Goal: Task Accomplishment & Management: Manage account settings

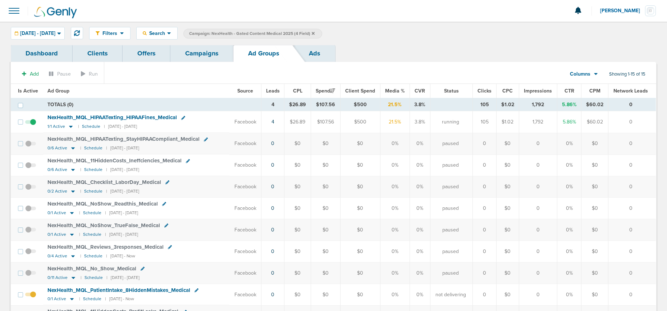
click at [201, 54] on link "Campaigns" at bounding box center [201, 53] width 63 height 17
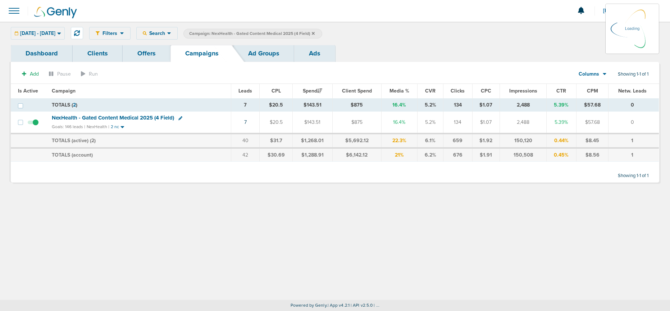
click at [315, 31] on icon at bounding box center [313, 33] width 3 height 4
click at [315, 32] on icon at bounding box center [313, 33] width 3 height 3
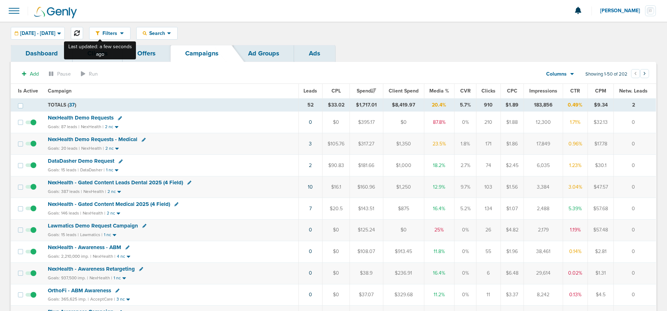
click at [80, 33] on icon at bounding box center [77, 33] width 6 height 6
click at [82, 116] on span "NexHealth Demo Requests" at bounding box center [81, 117] width 66 height 6
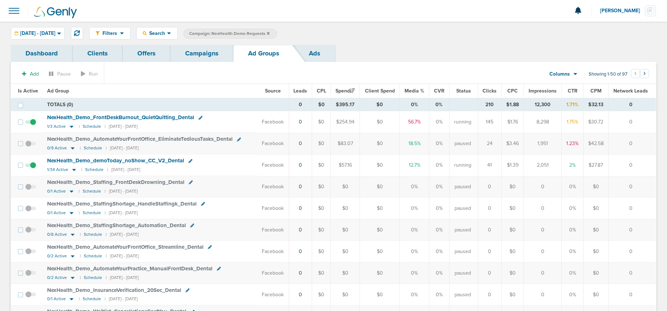
click at [33, 125] on span at bounding box center [30, 125] width 11 height 0
click at [31, 123] on input "checkbox" at bounding box center [31, 123] width 0 height 0
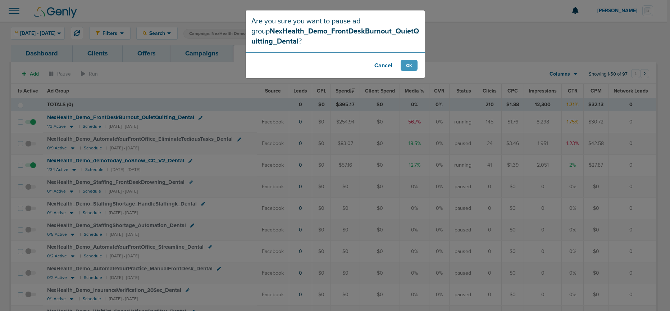
click at [400, 67] on footer "Cancel OK" at bounding box center [335, 65] width 179 height 26
click at [410, 60] on button "OK" at bounding box center [409, 65] width 17 height 11
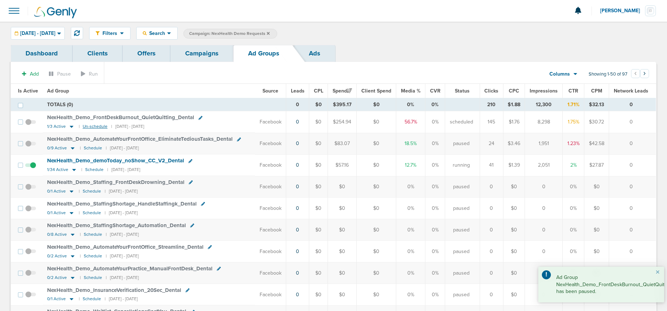
click at [90, 126] on small "Un-schedule" at bounding box center [95, 126] width 25 height 5
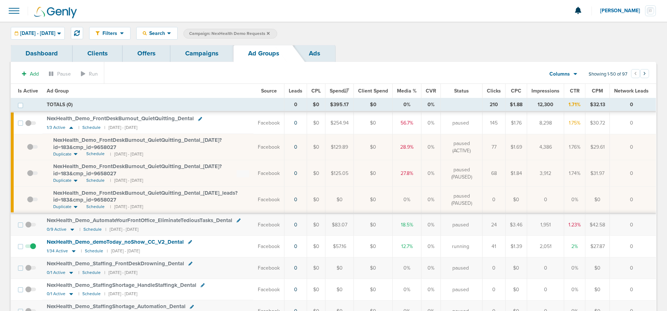
click at [191, 56] on link "Campaigns" at bounding box center [201, 53] width 63 height 17
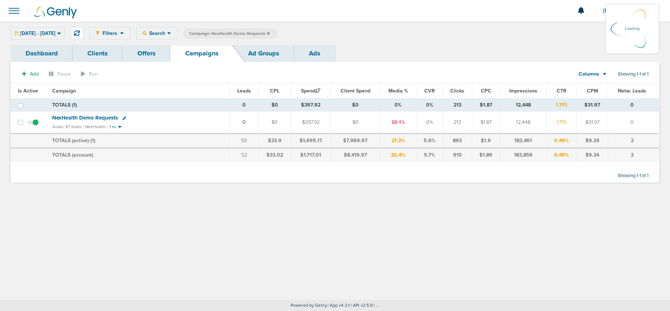
click at [270, 32] on icon at bounding box center [268, 33] width 3 height 3
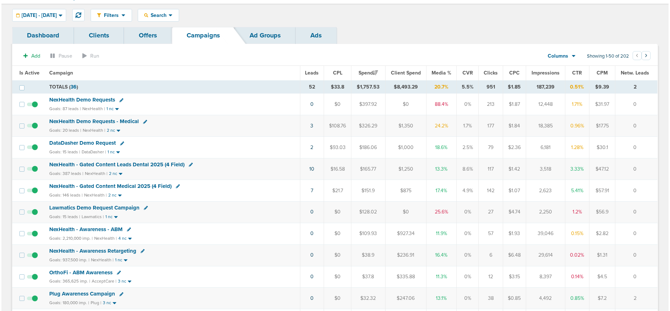
scroll to position [20, 0]
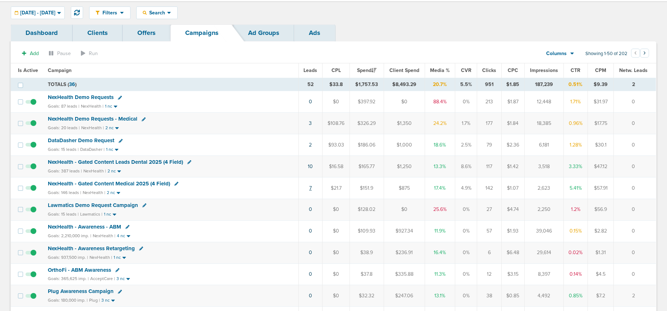
click at [310, 188] on link "7" at bounding box center [310, 188] width 3 height 6
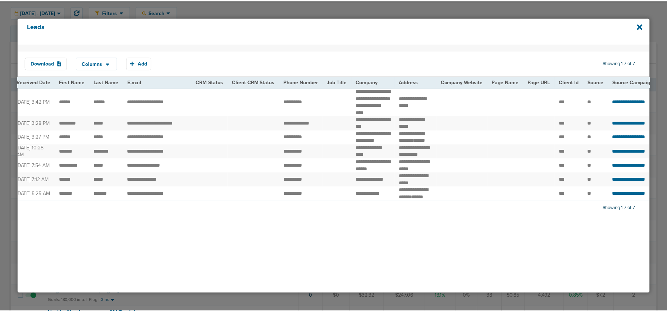
scroll to position [0, 0]
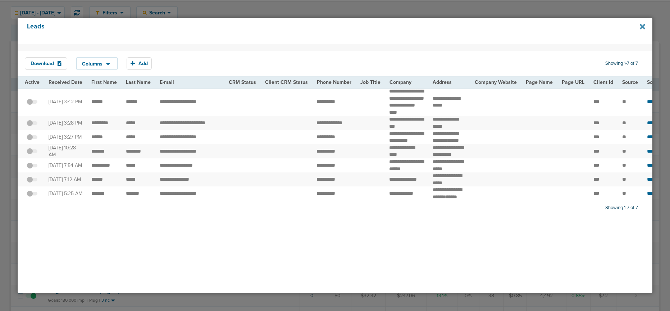
click at [642, 25] on icon at bounding box center [642, 27] width 5 height 8
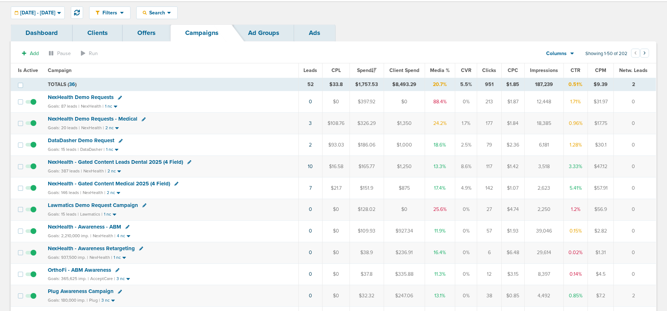
click at [97, 183] on span "NexHealth - Gated Content Medical 2025 (4 Field)" at bounding box center [109, 183] width 122 height 6
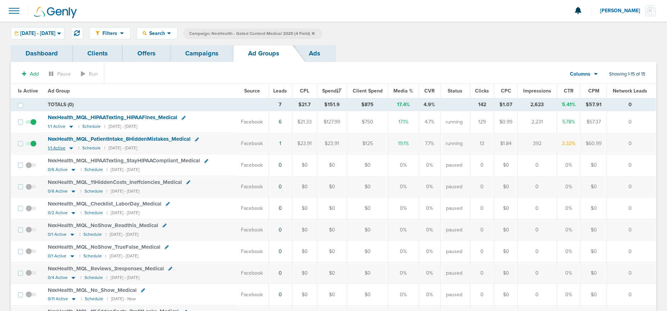
click at [69, 147] on icon at bounding box center [71, 148] width 4 height 2
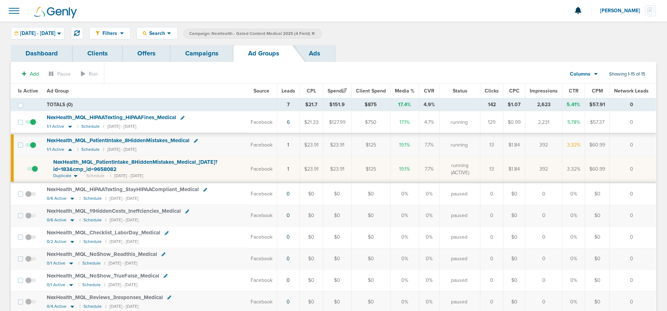
click at [75, 168] on span "NexHealth_ MQL_ PatientIntake_ 8HiddenMistakes_ Medical_ [DATE]?id=183&cmp_ id=…" at bounding box center [135, 166] width 164 height 14
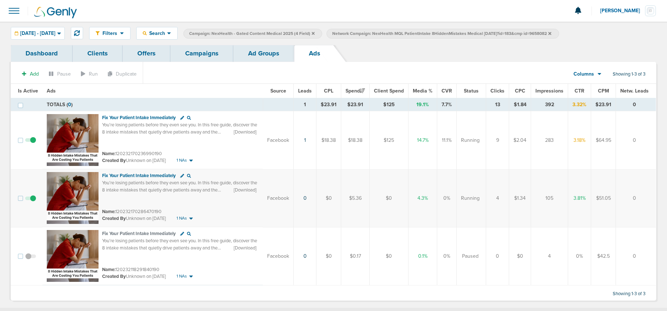
click at [263, 56] on link "Ad Groups" at bounding box center [263, 53] width 61 height 17
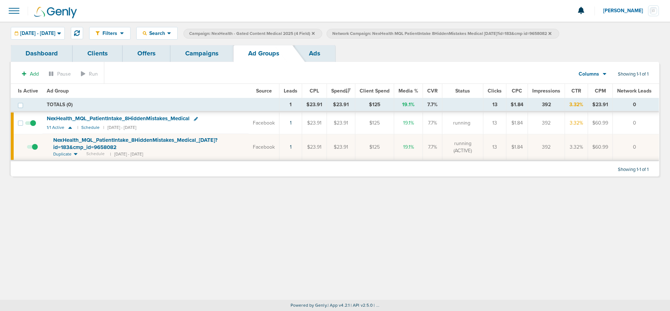
click at [551, 33] on icon at bounding box center [549, 33] width 3 height 4
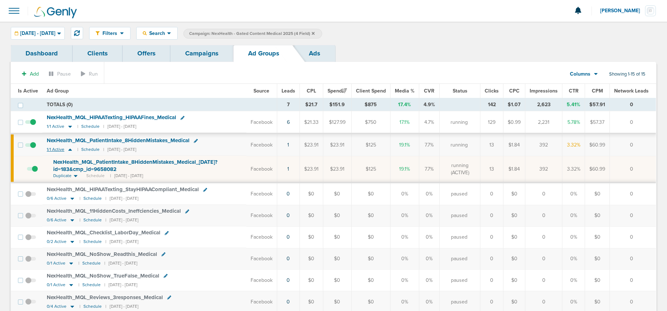
click at [69, 151] on icon at bounding box center [70, 149] width 7 height 6
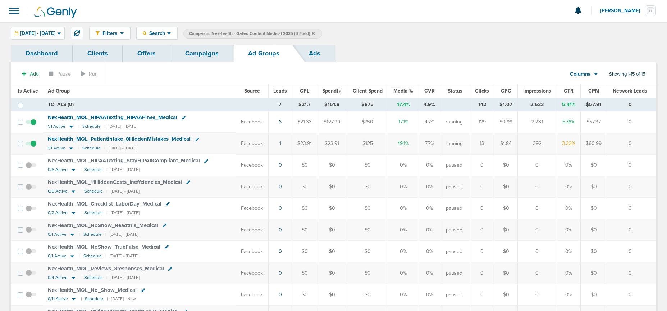
click at [204, 55] on link "Campaigns" at bounding box center [201, 53] width 63 height 17
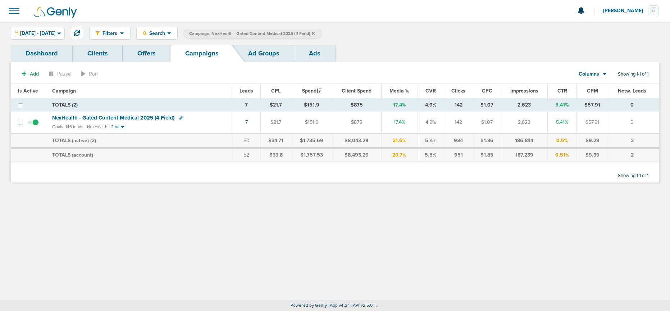
click at [315, 33] on span "Campaign: NexHealth - Gated Content Medical 2025 (4 Field)" at bounding box center [251, 34] width 125 height 6
click at [315, 33] on icon at bounding box center [313, 33] width 3 height 3
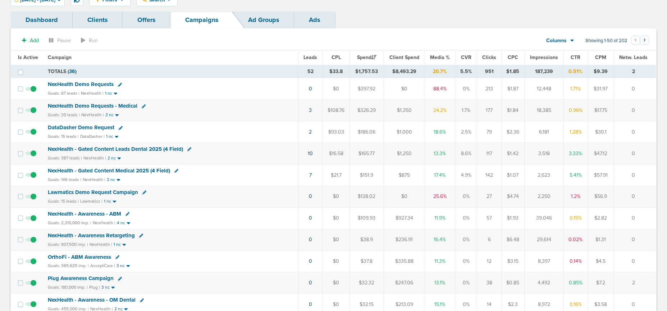
scroll to position [35, 0]
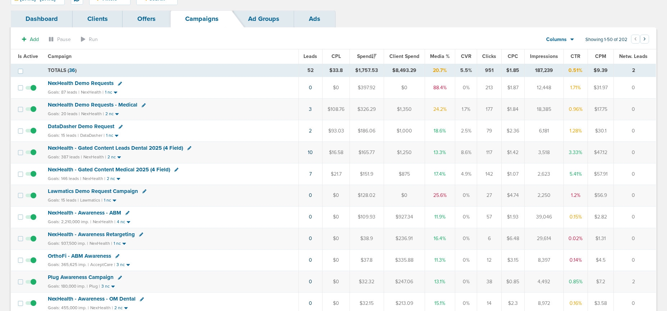
click at [100, 147] on span "NexHealth - Gated Content Leads Dental 2025 (4 Field)" at bounding box center [115, 148] width 135 height 6
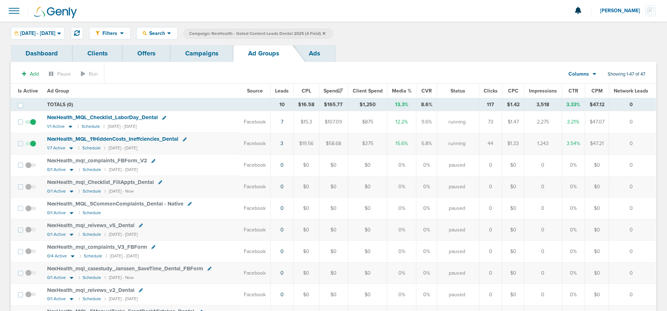
click at [207, 54] on link "Campaigns" at bounding box center [201, 53] width 63 height 17
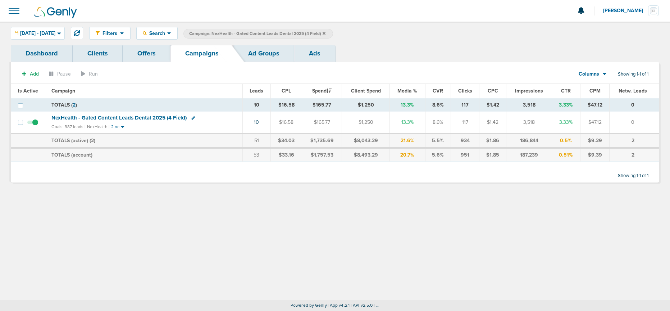
click at [325, 32] on icon at bounding box center [324, 33] width 3 height 3
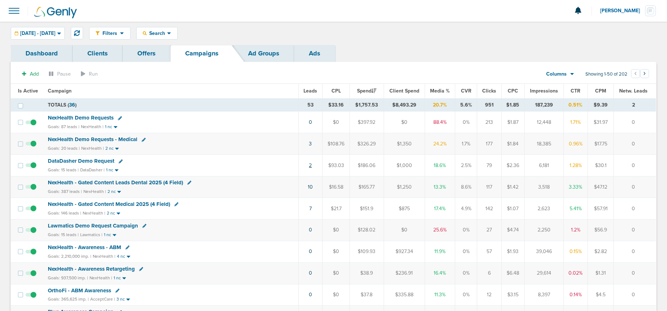
click at [311, 166] on link "2" at bounding box center [310, 165] width 3 height 6
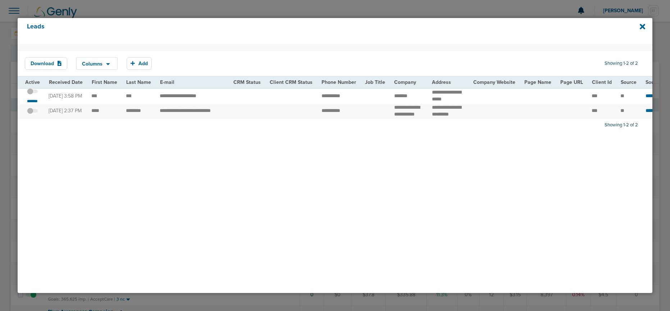
click at [35, 95] on span at bounding box center [32, 95] width 11 height 0
click at [32, 92] on input "checkbox" at bounding box center [32, 92] width 0 height 0
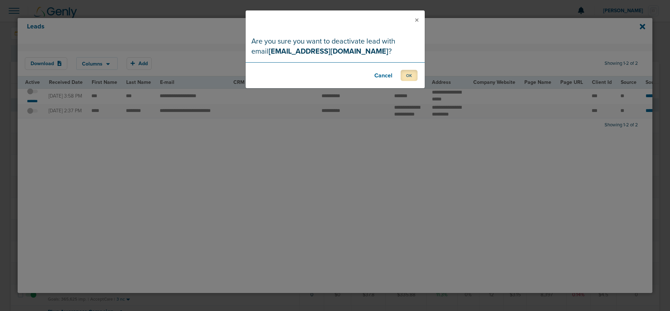
click at [407, 78] on button "OK" at bounding box center [409, 75] width 17 height 11
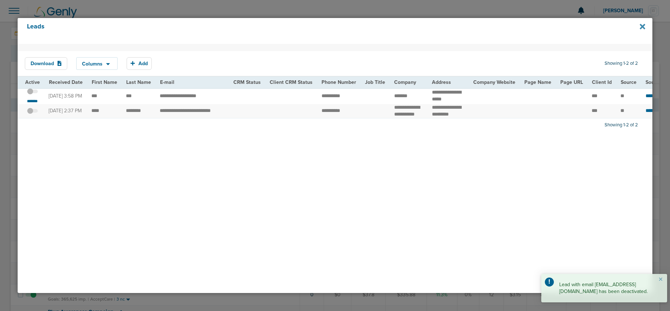
click at [643, 27] on icon at bounding box center [642, 26] width 5 height 5
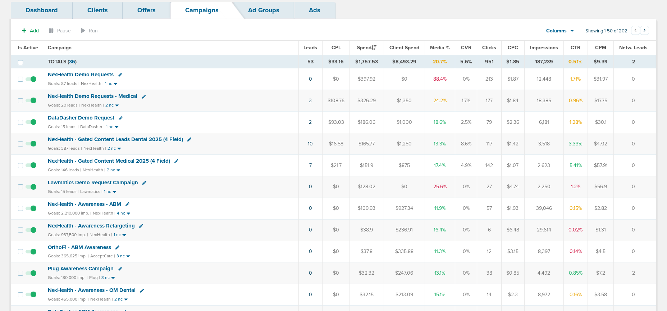
scroll to position [0, 0]
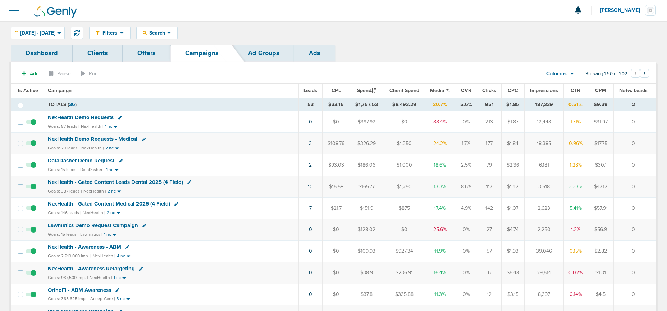
click at [62, 159] on span "DataDasher Demo Request" at bounding box center [81, 160] width 67 height 6
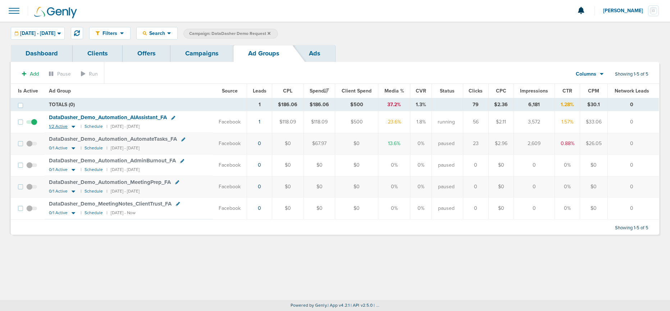
click at [71, 125] on icon at bounding box center [73, 126] width 7 height 6
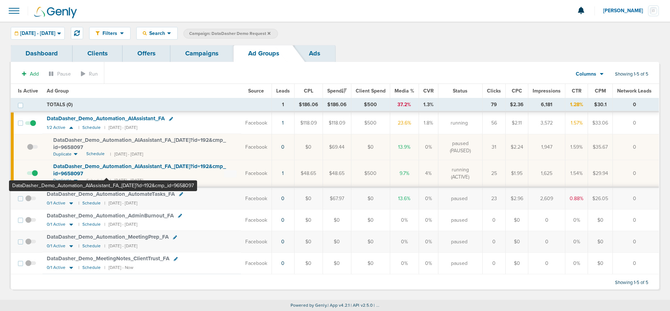
click at [106, 164] on span "DataDasher_ Demo_ Automation_ AIAssistant_ FA_ [DATE]?id=192&cmp_ id=9658097" at bounding box center [139, 170] width 173 height 14
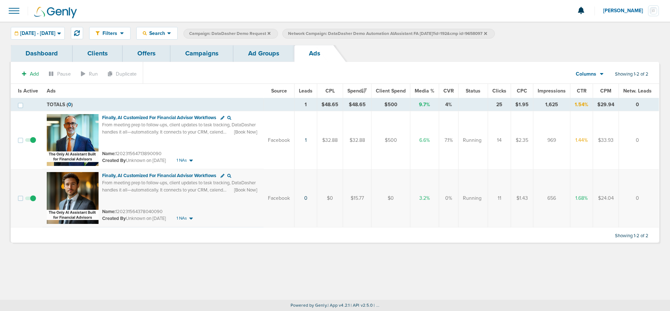
click at [255, 61] on link "Ad Groups" at bounding box center [263, 53] width 61 height 17
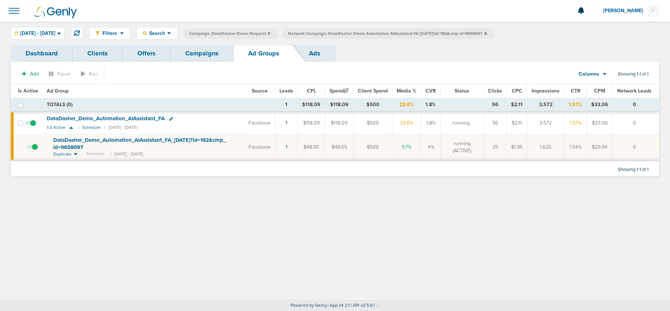
click at [487, 33] on icon at bounding box center [485, 33] width 3 height 4
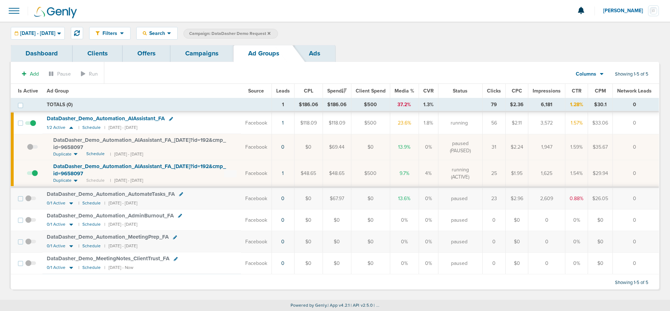
click at [200, 52] on link "Campaigns" at bounding box center [201, 53] width 63 height 17
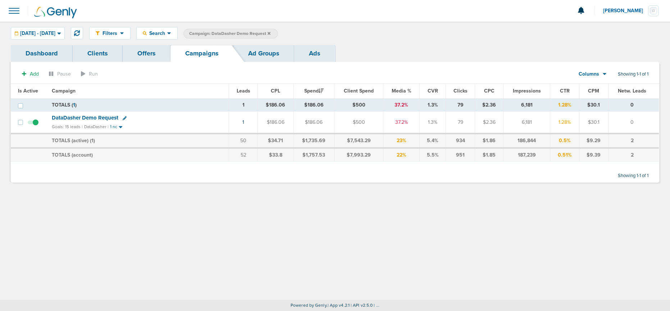
click at [123, 119] on icon at bounding box center [125, 118] width 4 height 4
select select
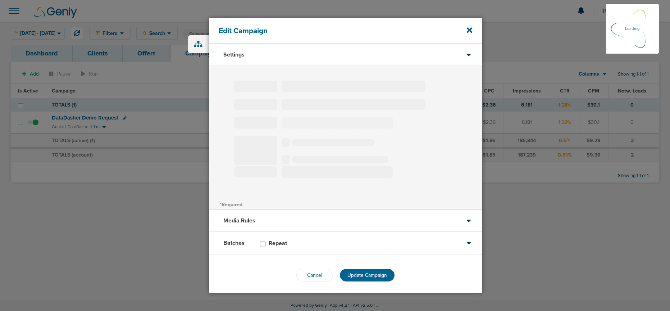
type input "DataDasher Demo Request"
select select "Leads"
radio input "true"
select select "readWrite"
select select "1"
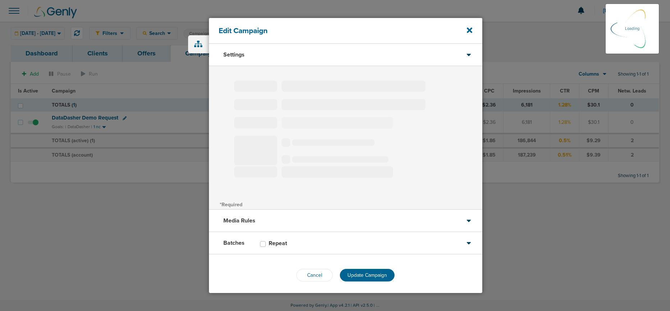
select select "2"
select select "3"
select select "4"
select select "6"
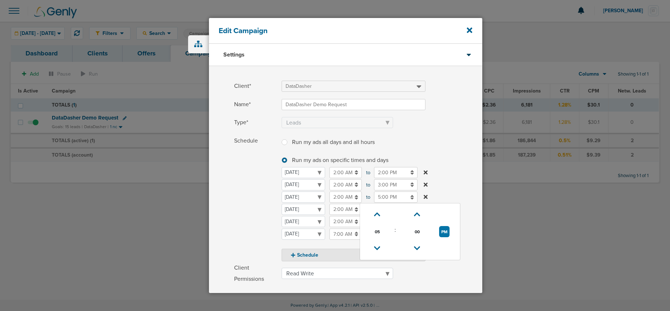
click at [386, 197] on input "5:00 PM" at bounding box center [396, 196] width 44 height 11
click at [377, 214] on icon at bounding box center [377, 214] width 6 height 4
type input "6:00 PM"
click at [256, 204] on span "Schedule" at bounding box center [255, 198] width 43 height 126
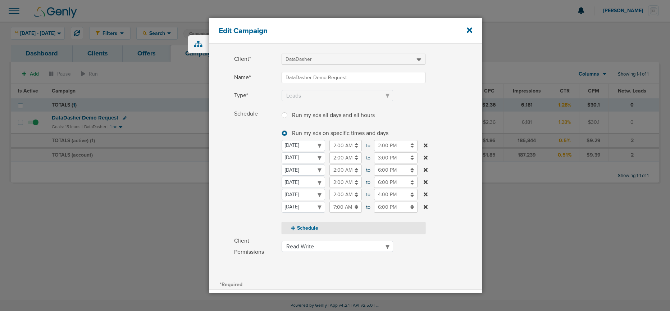
scroll to position [110, 0]
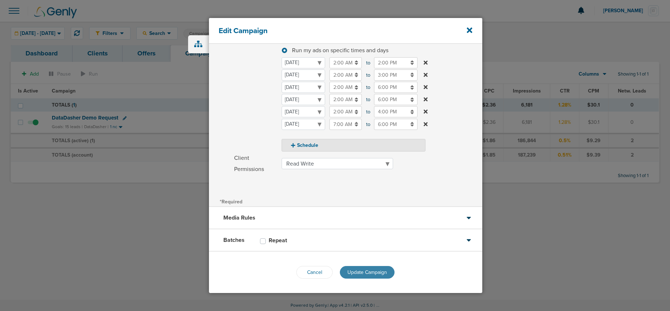
click at [366, 272] on span "Update Campaign" at bounding box center [367, 272] width 40 height 6
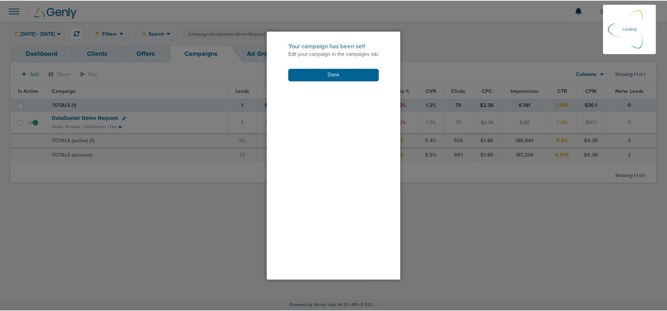
scroll to position [87, 0]
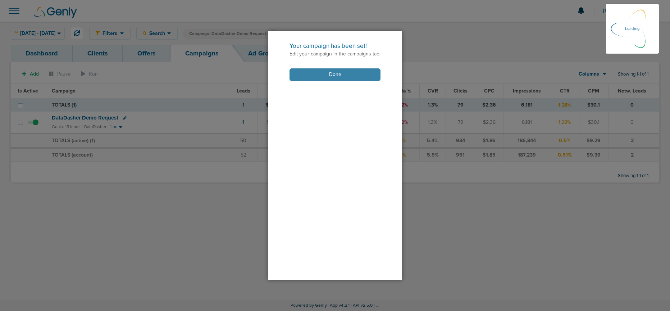
click at [351, 76] on button "Done" at bounding box center [334, 74] width 91 height 13
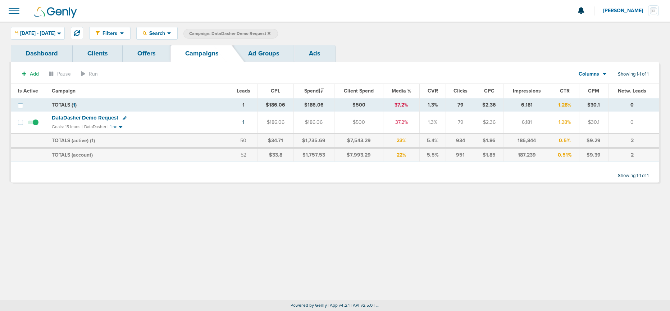
click at [270, 32] on icon at bounding box center [269, 33] width 3 height 4
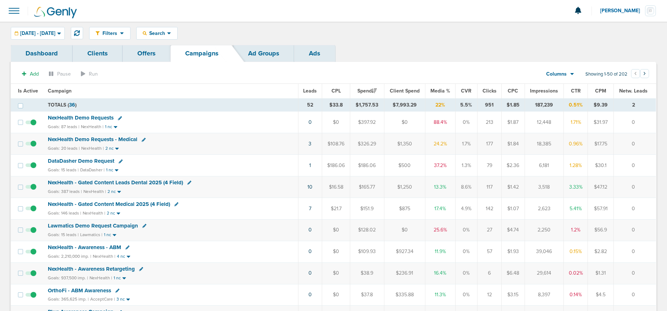
click at [119, 119] on icon at bounding box center [120, 118] width 4 height 4
select select
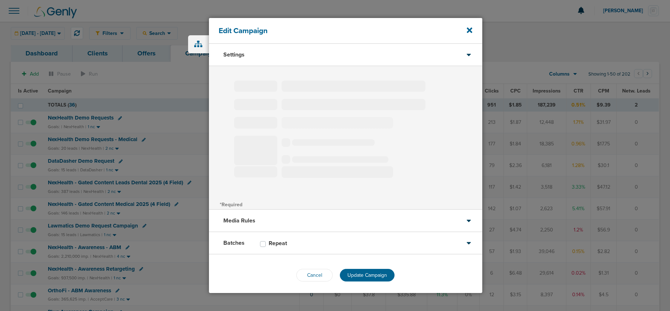
select select "1"
select select "2"
select select "3"
select select "4"
select select "6"
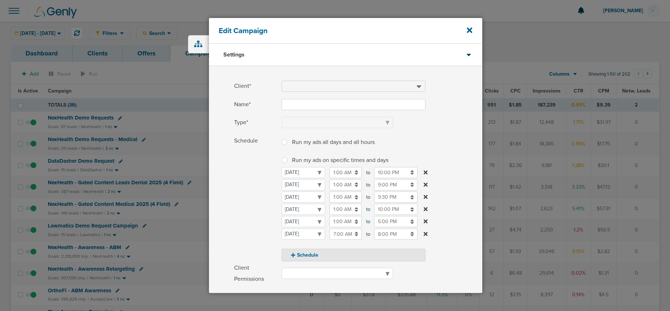
type input "NexHealth Demo Requests"
select select "Leads"
radio input "true"
select select "readWrite"
click at [467, 26] on icon at bounding box center [469, 30] width 5 height 8
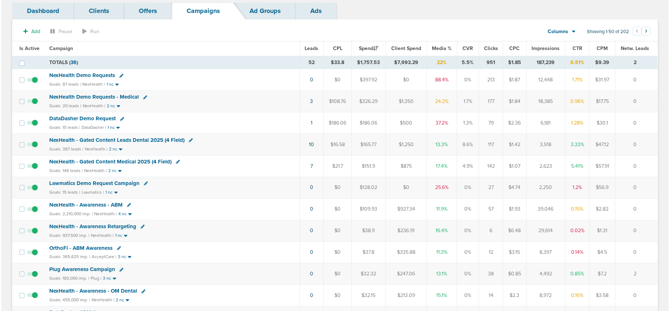
scroll to position [44, 0]
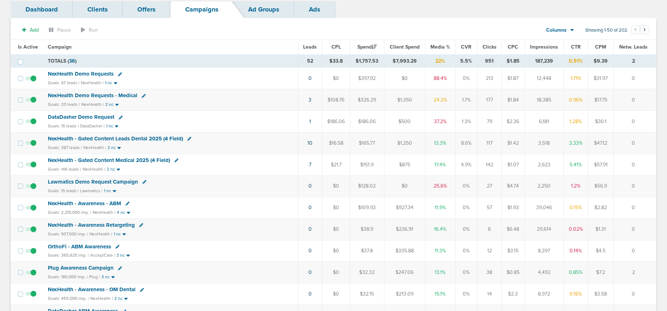
click at [188, 140] on icon at bounding box center [189, 139] width 4 height 4
select select
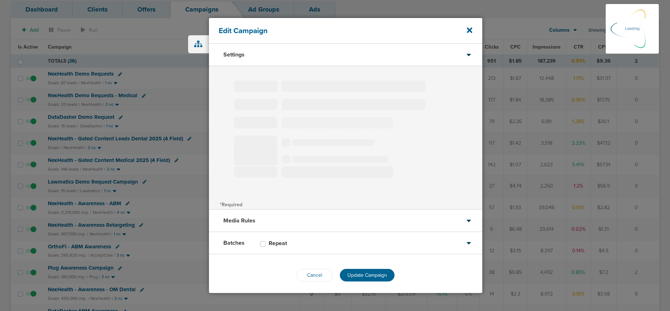
type input "NexHealth - Gated Content Leads Dental 2025 (4 Field)"
select select "Leads"
radio input "true"
select select "readWrite"
select select "1"
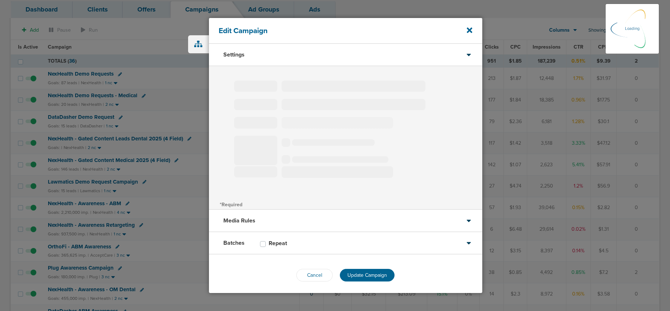
select select "2"
select select "3"
select select "4"
select select "6"
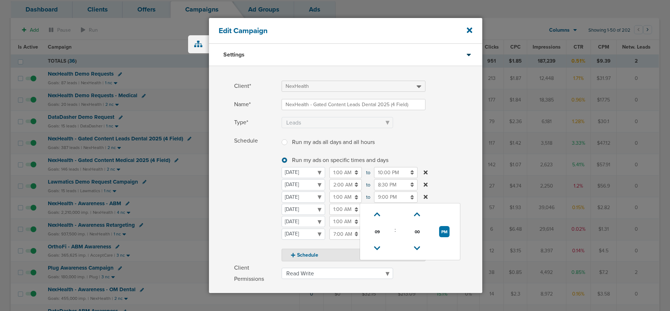
click at [382, 197] on input "9:00 PM" at bounding box center [396, 196] width 44 height 11
click at [376, 213] on icon at bounding box center [377, 214] width 6 height 4
type input "10:00 PM"
click at [256, 190] on span "Schedule" at bounding box center [255, 198] width 43 height 126
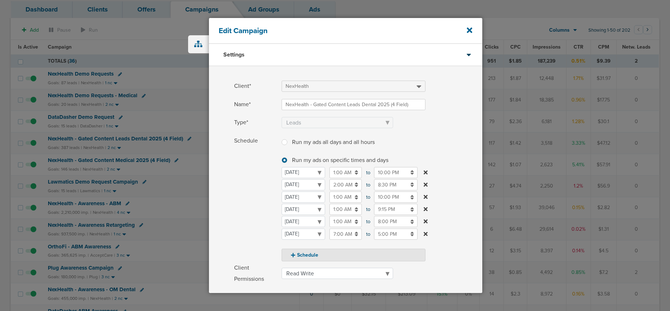
scroll to position [110, 0]
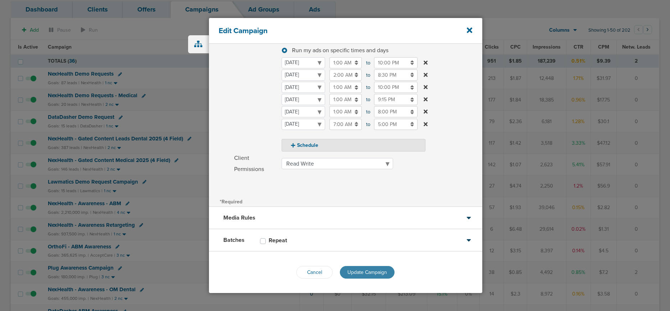
click at [366, 271] on span "Update Campaign" at bounding box center [367, 272] width 40 height 6
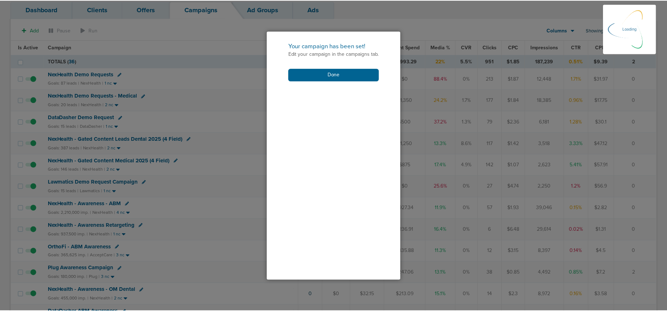
scroll to position [87, 0]
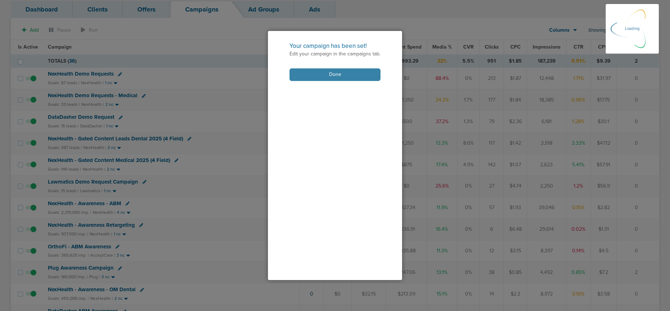
click at [344, 73] on button "Done" at bounding box center [334, 74] width 91 height 13
